Goal: Task Accomplishment & Management: Manage account settings

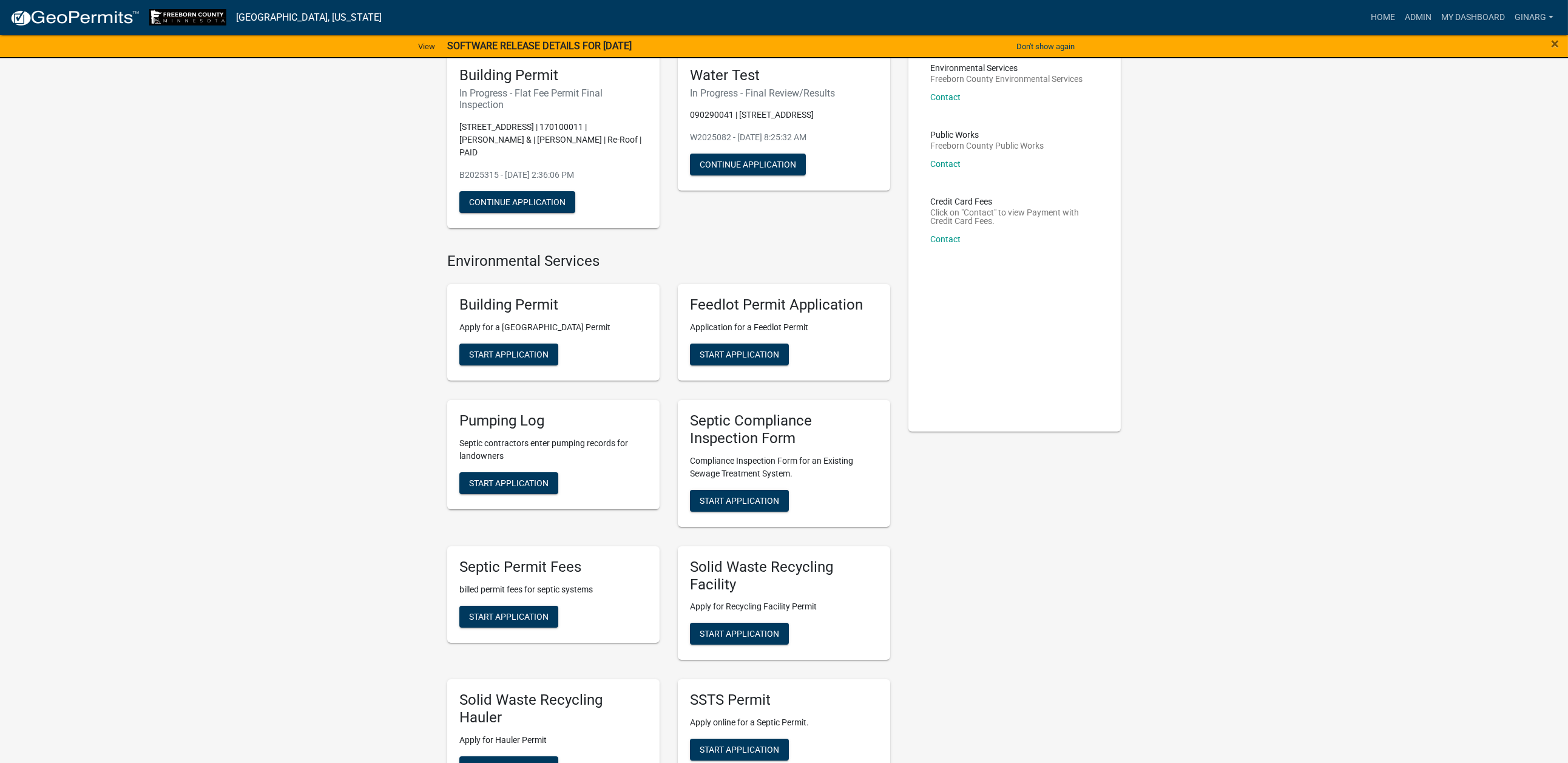
scroll to position [91, 0]
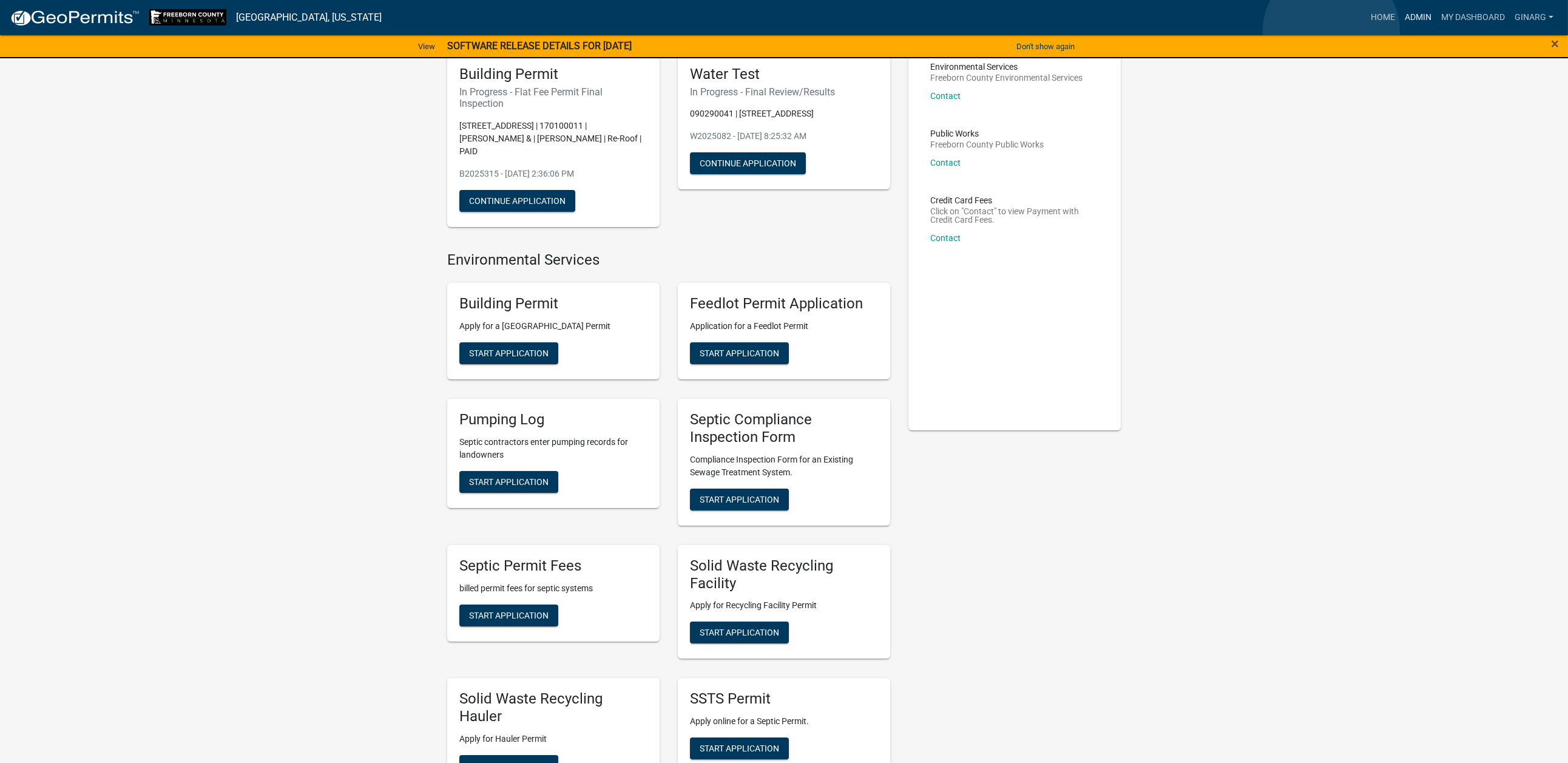
click at [1400, 29] on link "Admin" at bounding box center [1418, 17] width 36 height 23
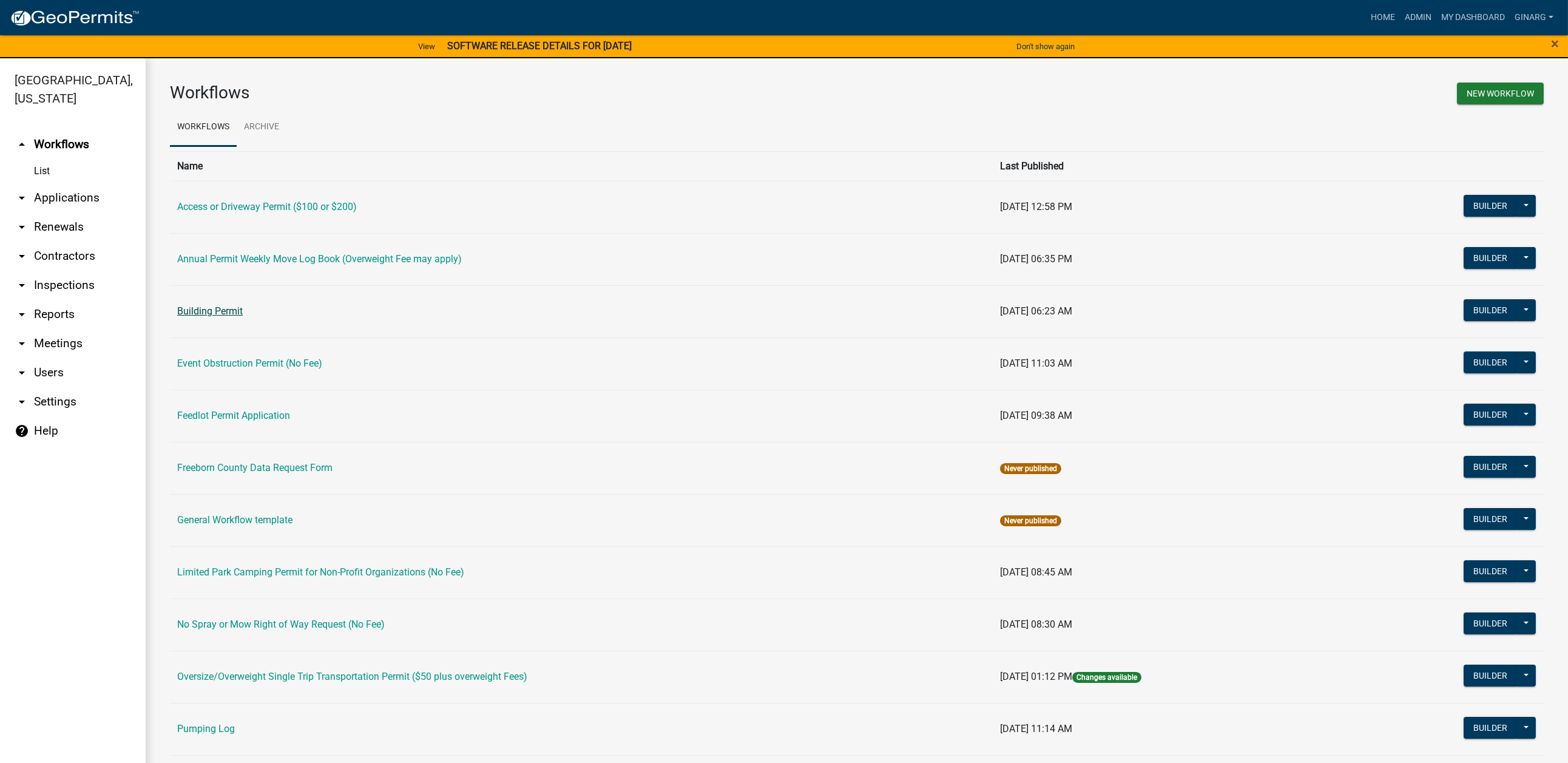
click at [243, 317] on link "Building Permit" at bounding box center [210, 311] width 65 height 12
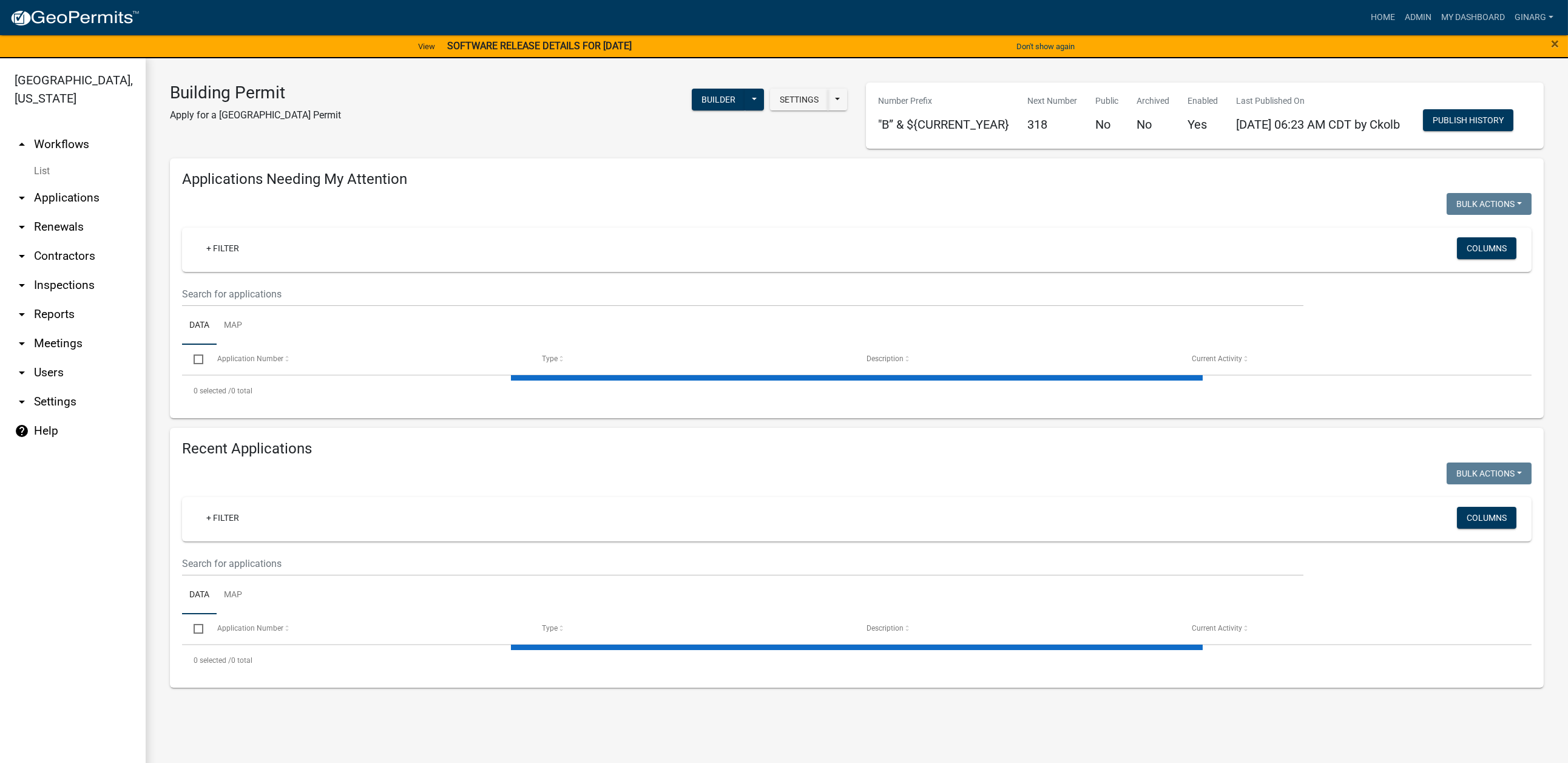
select select "3: 100"
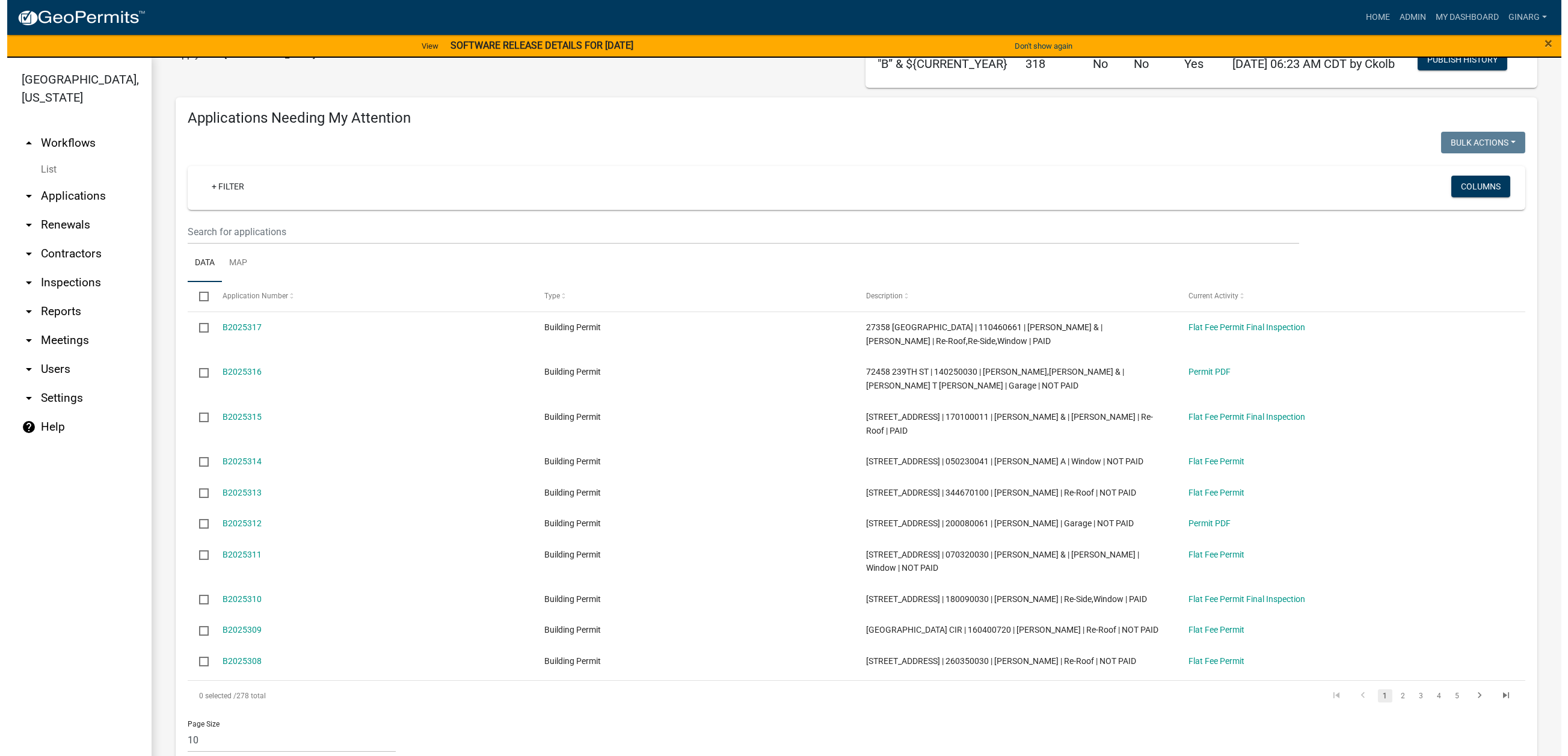
scroll to position [90, 0]
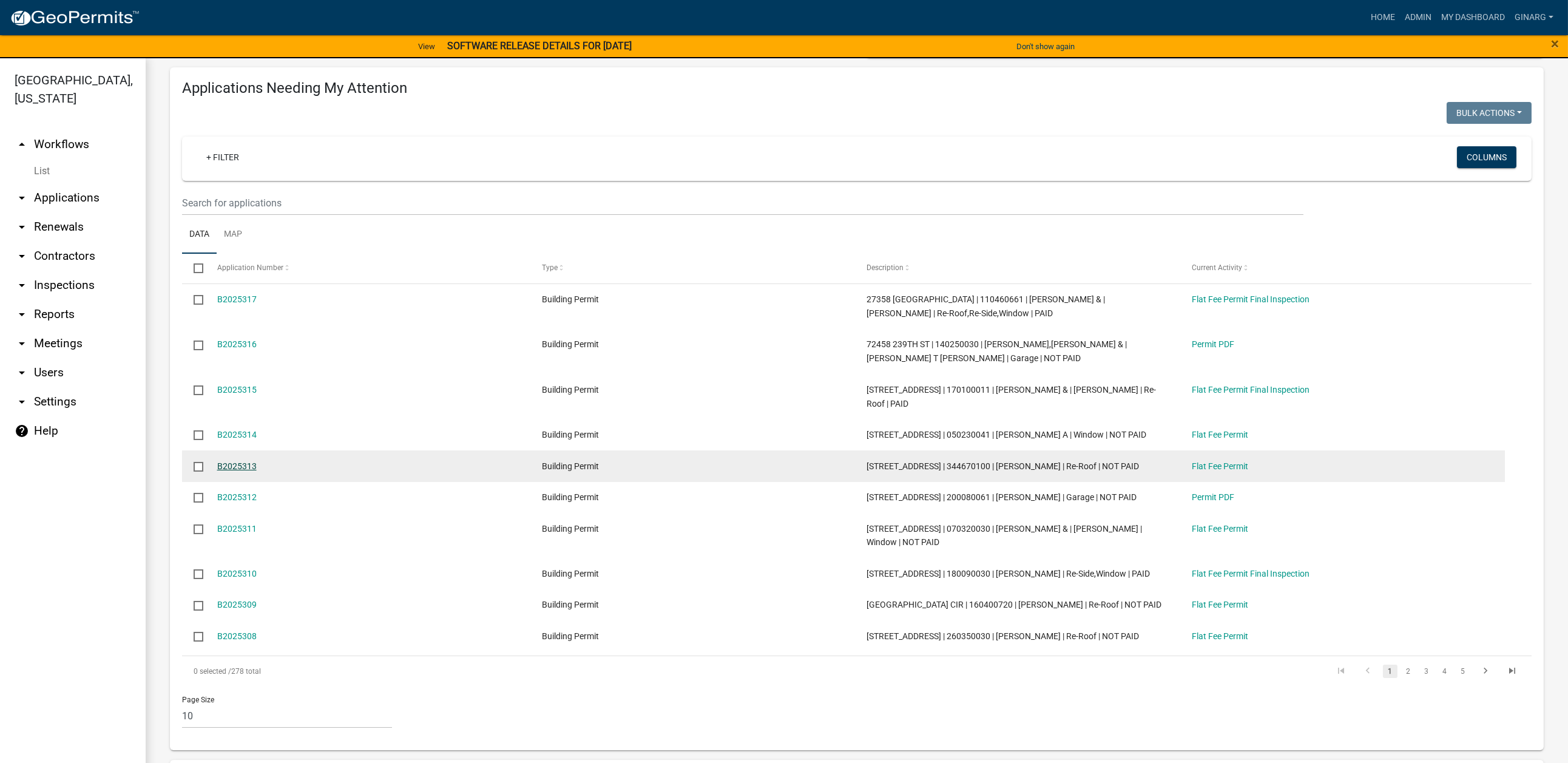
click at [257, 471] on link "B2025313" at bounding box center [237, 466] width 40 height 10
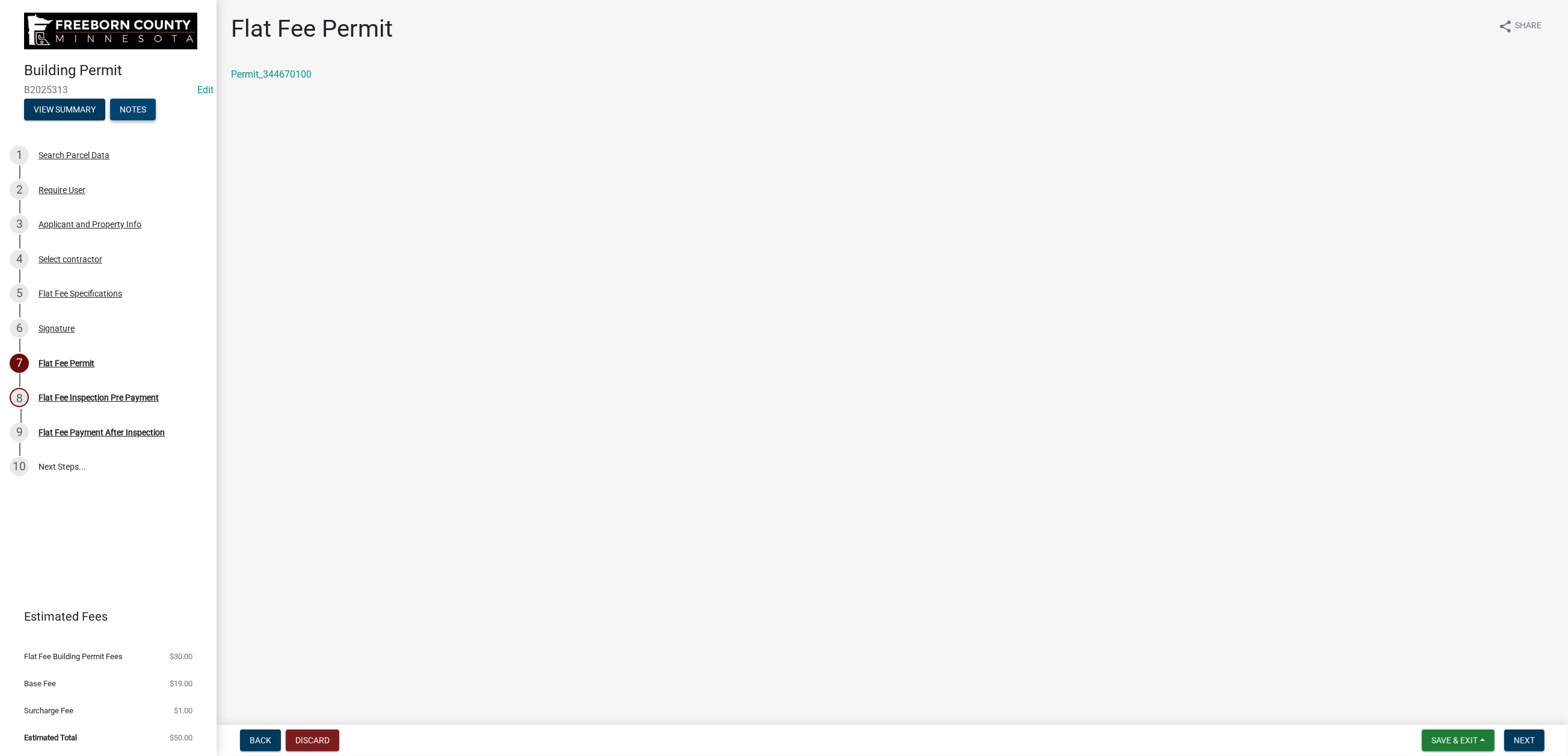
click at [110, 120] on button "Notes" at bounding box center [133, 109] width 45 height 21
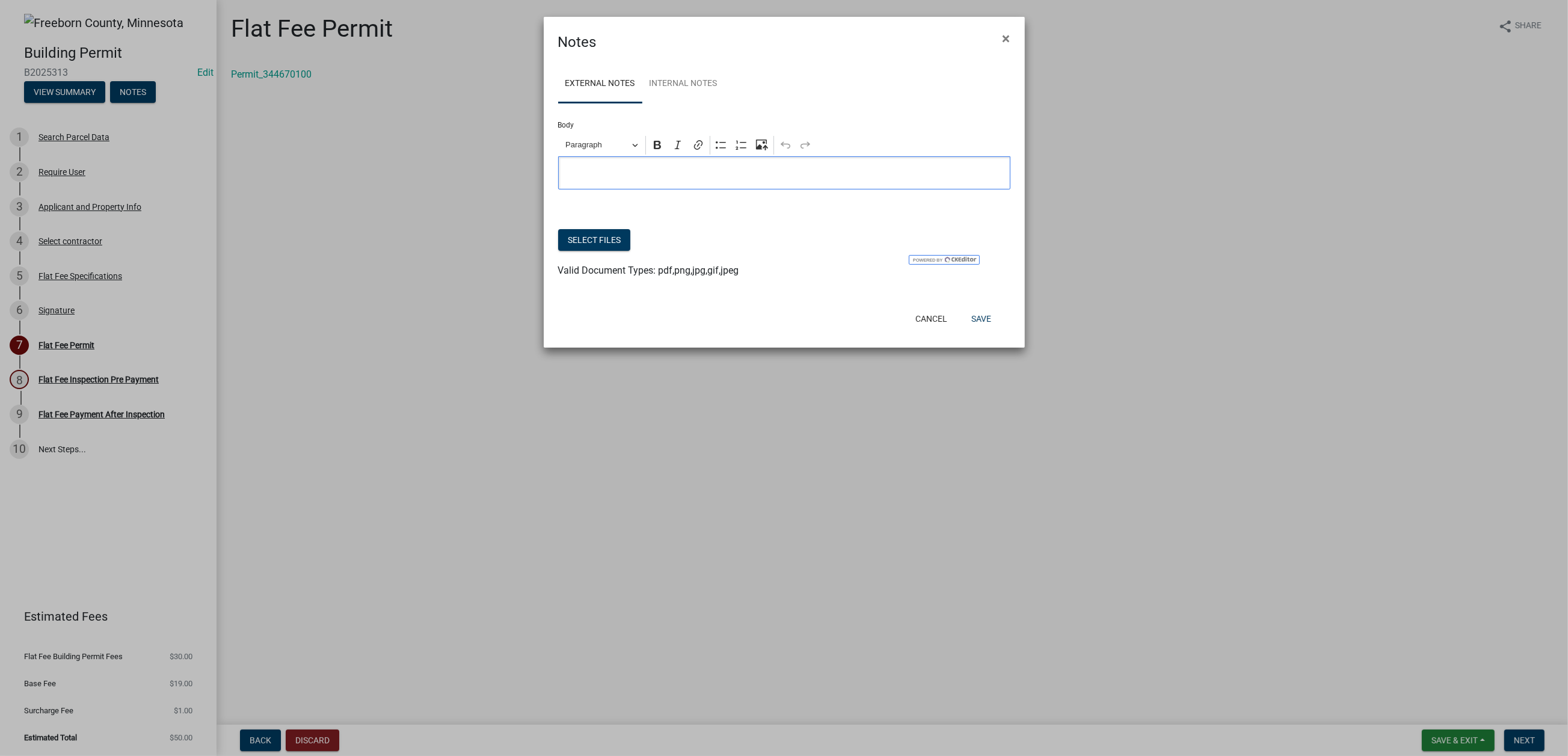
click at [595, 180] on p "Editor editing area: main. Press Alt+0 for help." at bounding box center [784, 173] width 440 height 14
click at [725, 103] on link "Internal Notes" at bounding box center [684, 84] width 83 height 39
click at [575, 180] on p "Editor editing area: main. Press Alt+0 for help." at bounding box center [784, 173] width 440 height 14
click at [965, 330] on button "Save" at bounding box center [981, 318] width 39 height 21
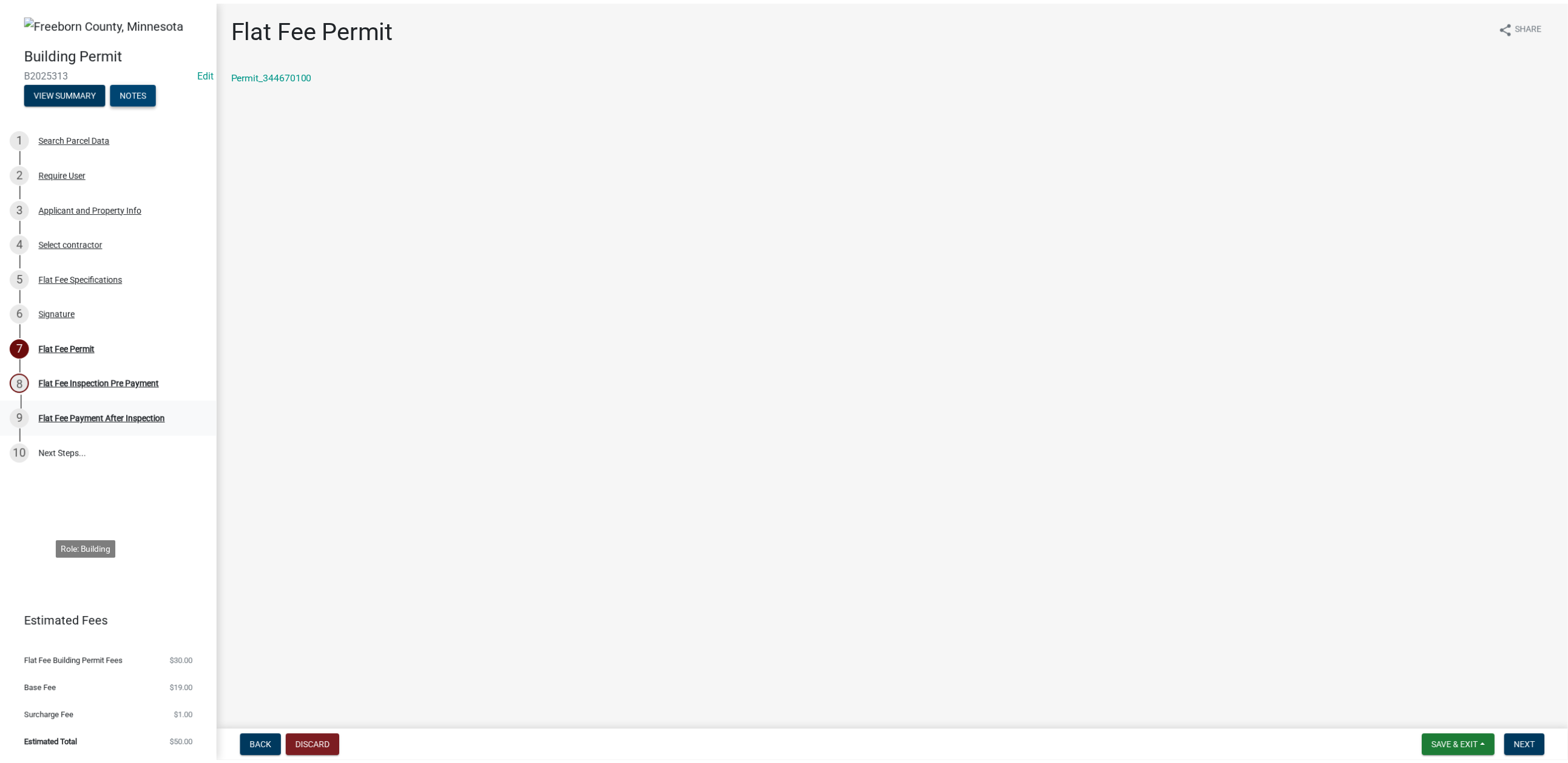
scroll to position [19, 0]
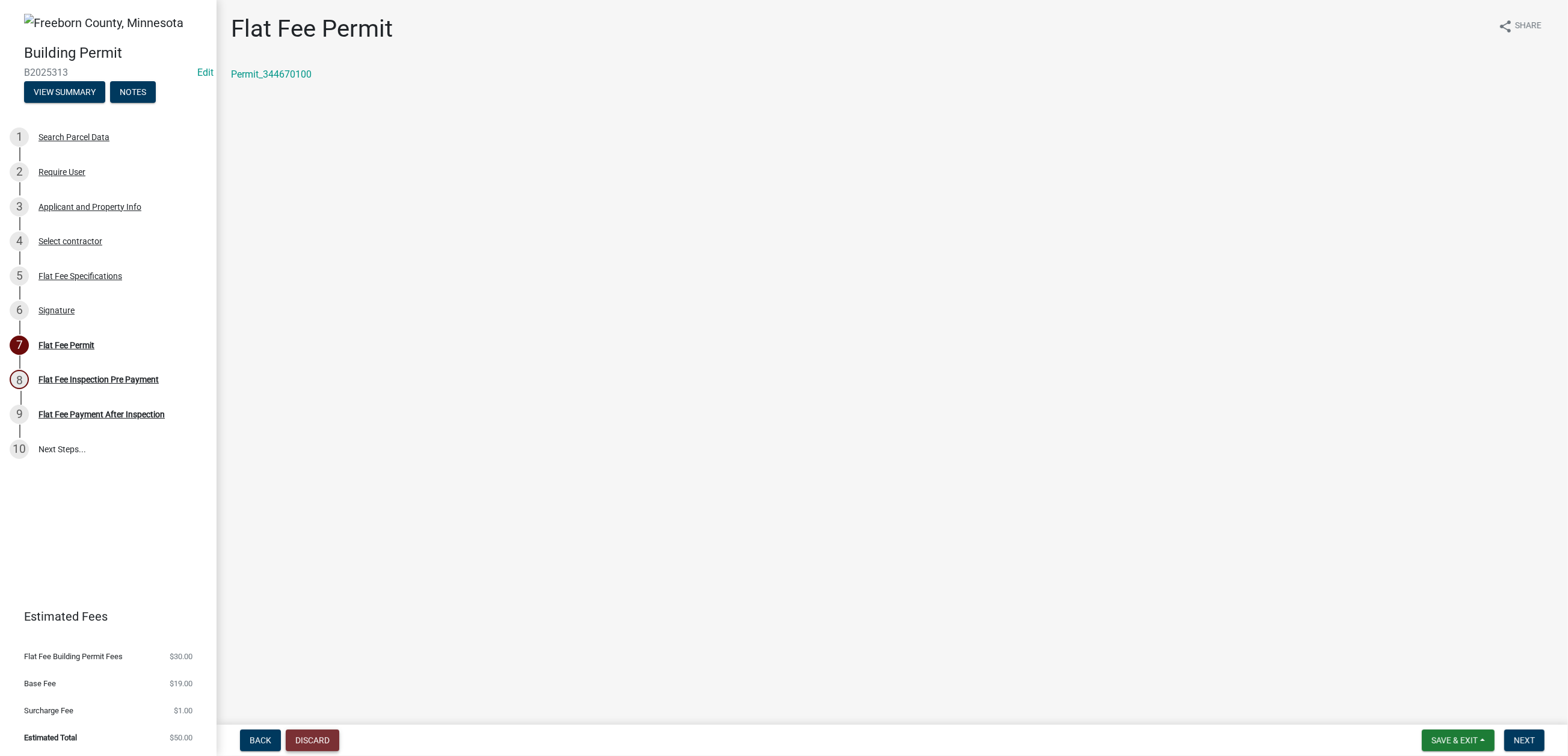
click at [339, 733] on button "Discard" at bounding box center [312, 739] width 54 height 21
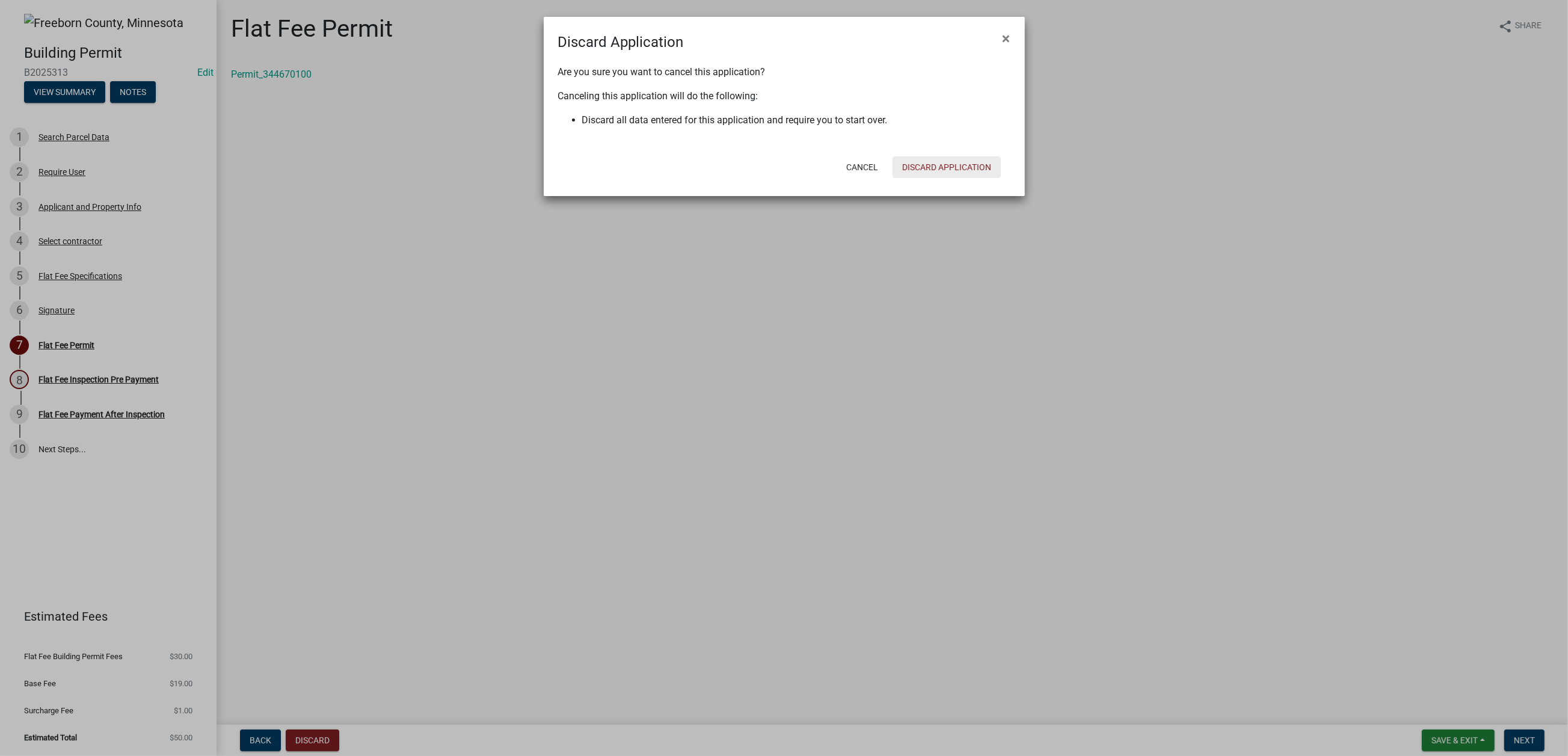
click at [926, 178] on button "Discard Application" at bounding box center [946, 166] width 108 height 21
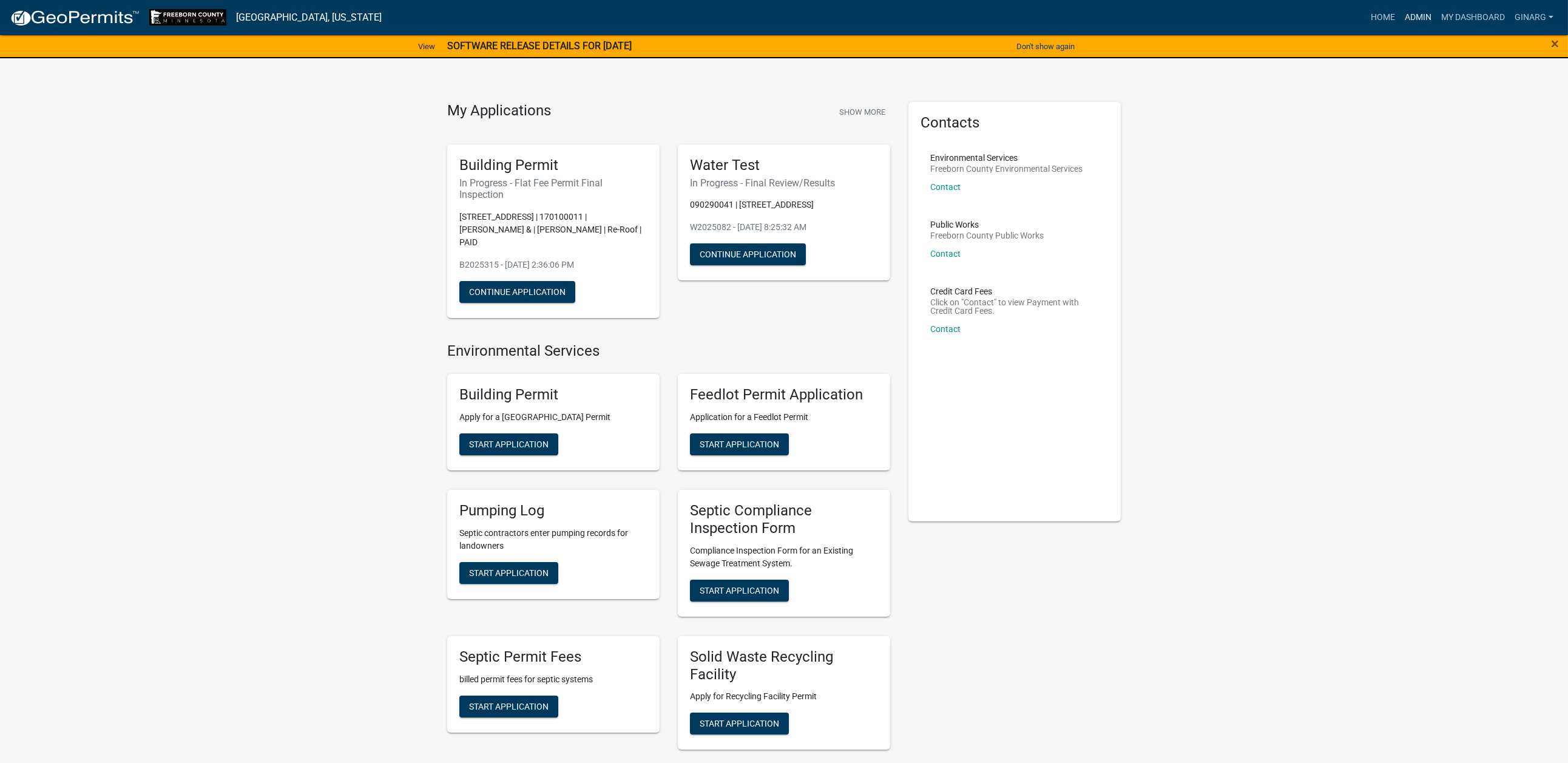
click at [1400, 26] on link "Admin" at bounding box center [1418, 17] width 36 height 23
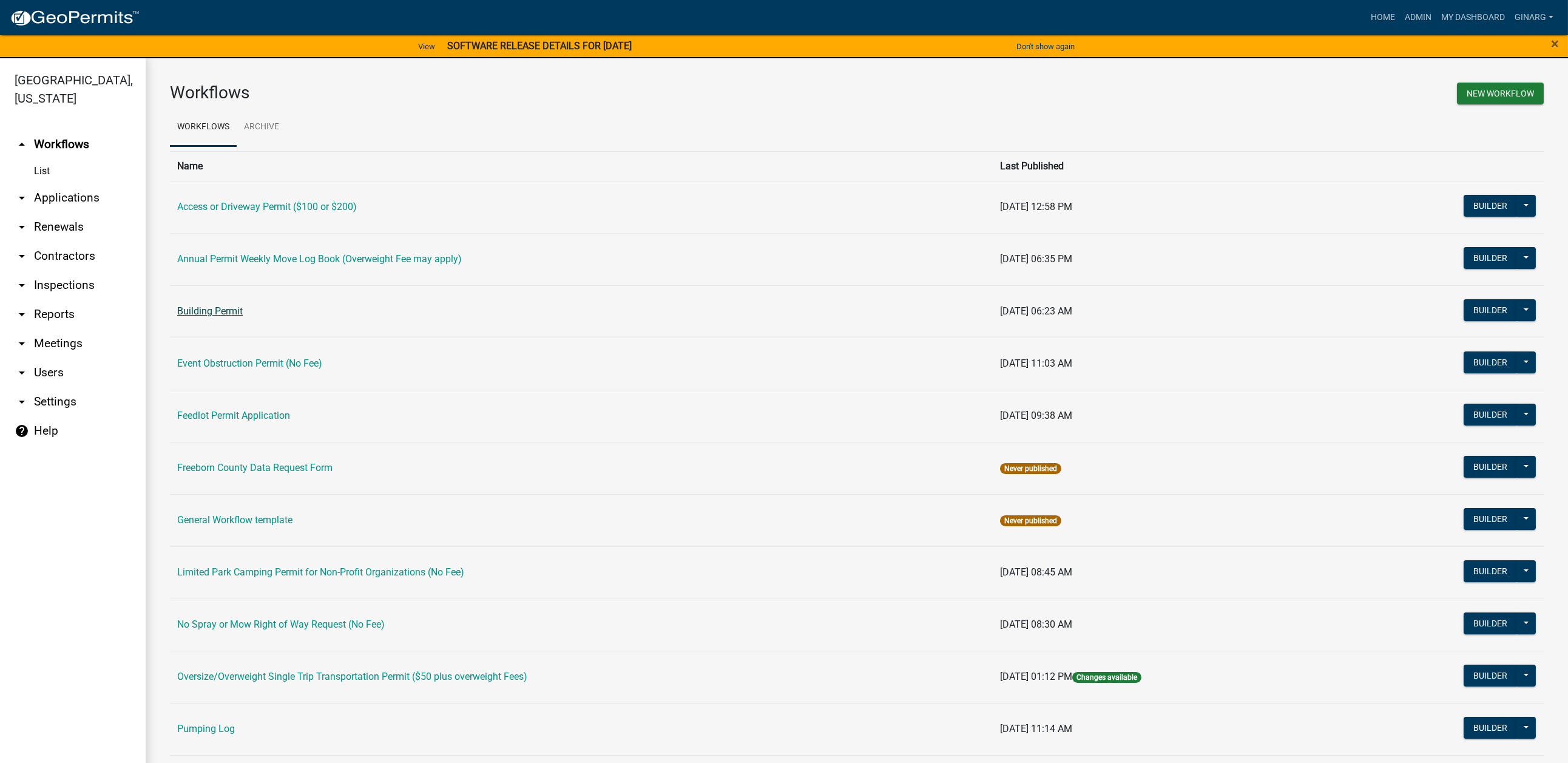
click at [243, 317] on link "Building Permit" at bounding box center [210, 311] width 65 height 12
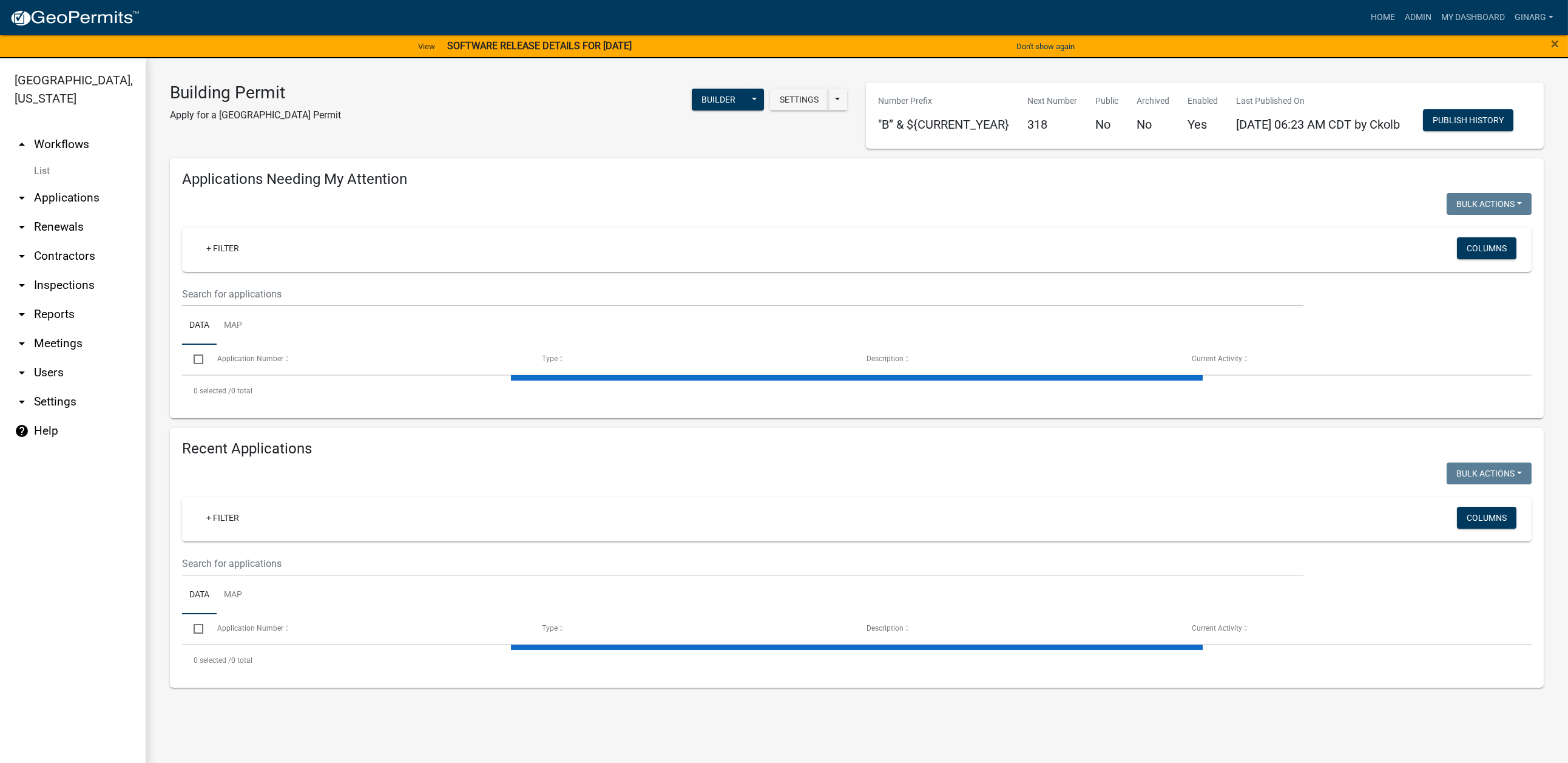
select select "3: 100"
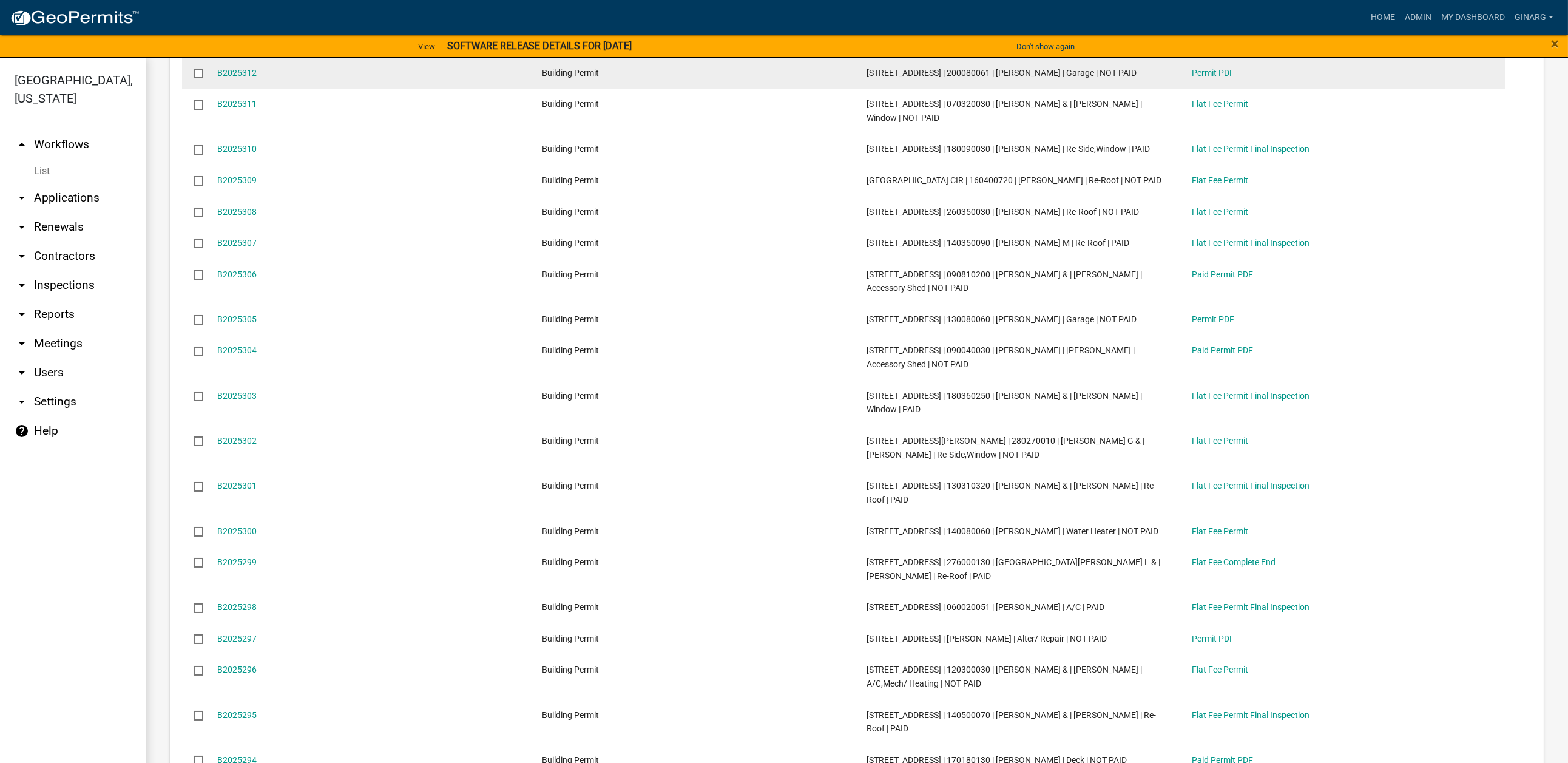
scroll to position [1183, 0]
